Goal: Navigation & Orientation: Find specific page/section

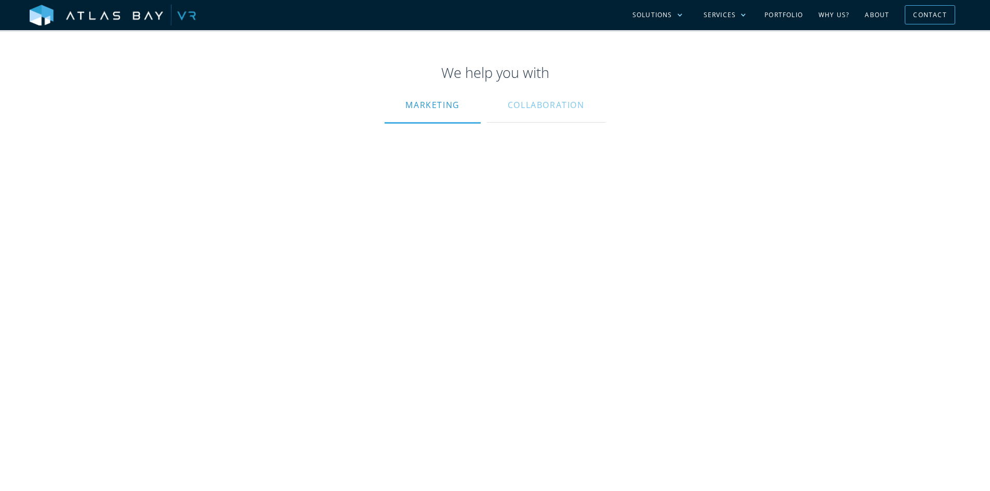
scroll to position [468, 0]
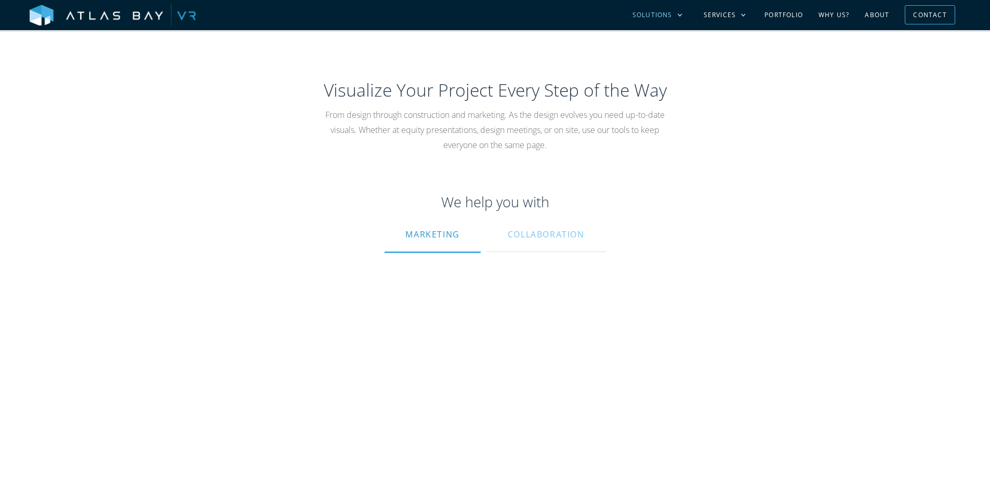
click at [678, 20] on div "Solutions" at bounding box center [657, 15] width 71 height 30
click at [723, 16] on div "Services" at bounding box center [720, 14] width 33 height 9
click at [791, 12] on link "Portfolio" at bounding box center [784, 15] width 54 height 30
